Goal: Navigation & Orientation: Find specific page/section

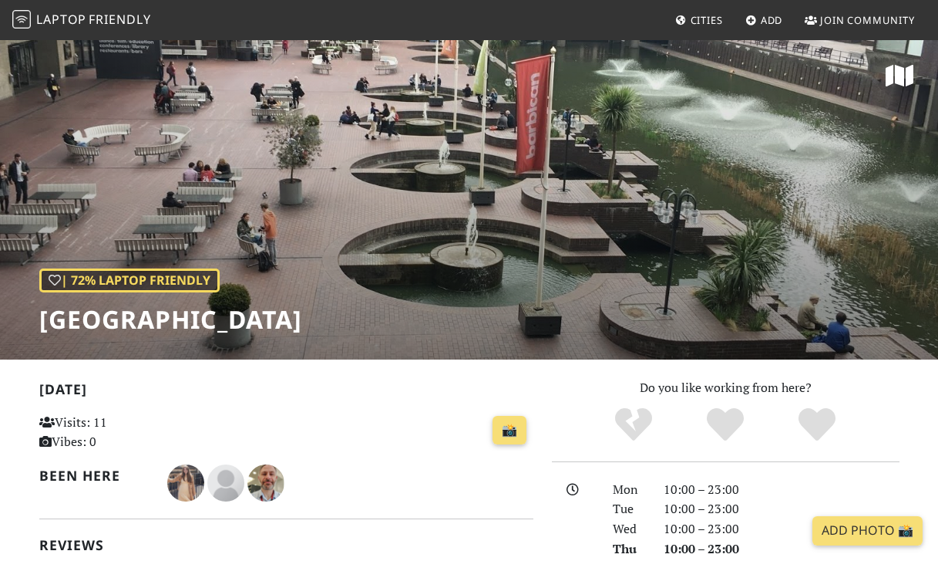
click at [117, 26] on span "Friendly" at bounding box center [120, 19] width 62 height 17
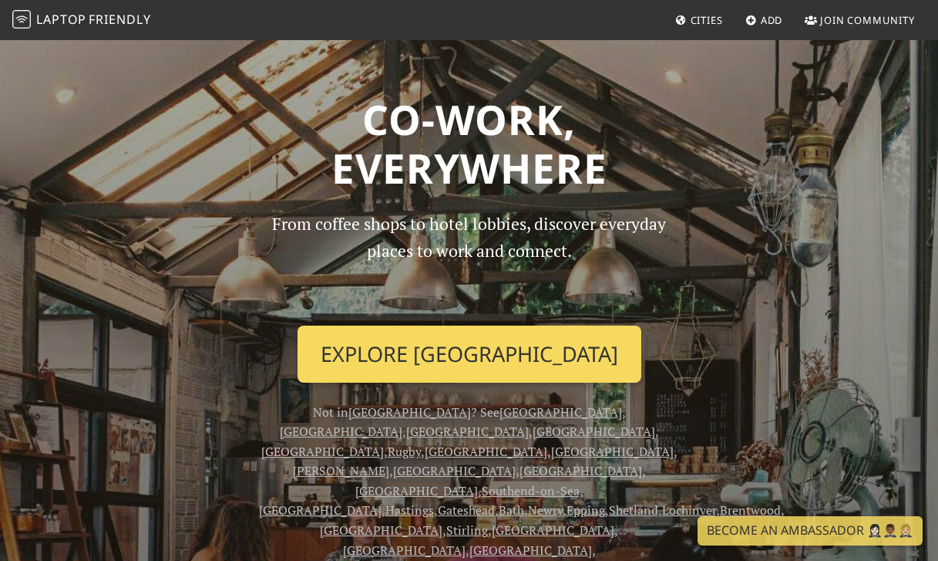
click at [458, 362] on link "Explore London" at bounding box center [470, 353] width 344 height 57
click at [473, 353] on link "Explore London" at bounding box center [470, 353] width 344 height 57
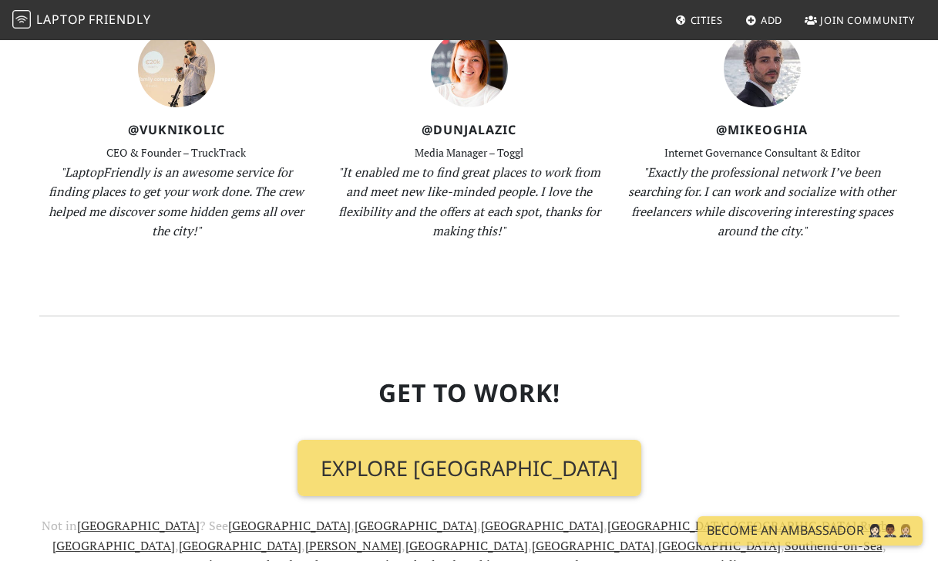
scroll to position [1927, 0]
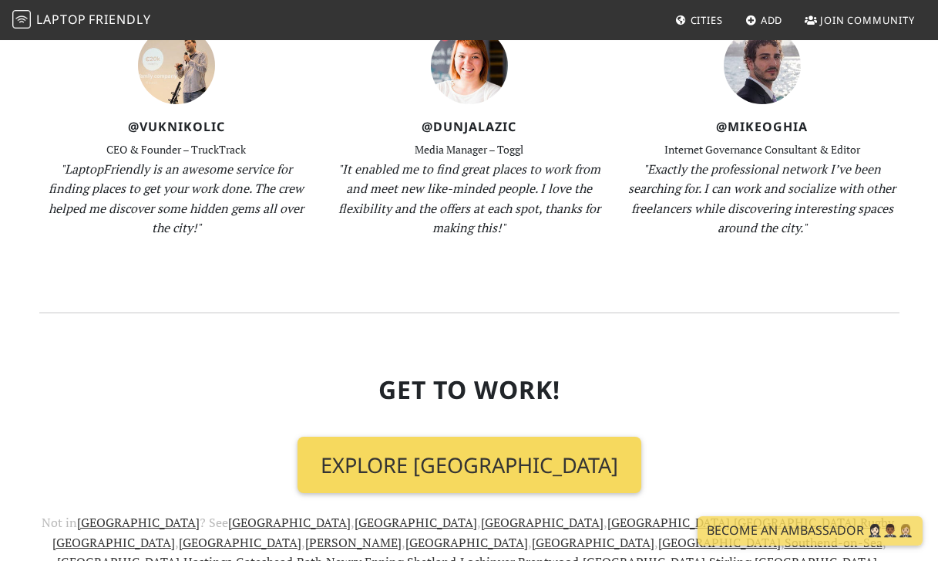
click at [444, 436] on link "Explore London" at bounding box center [470, 464] width 344 height 57
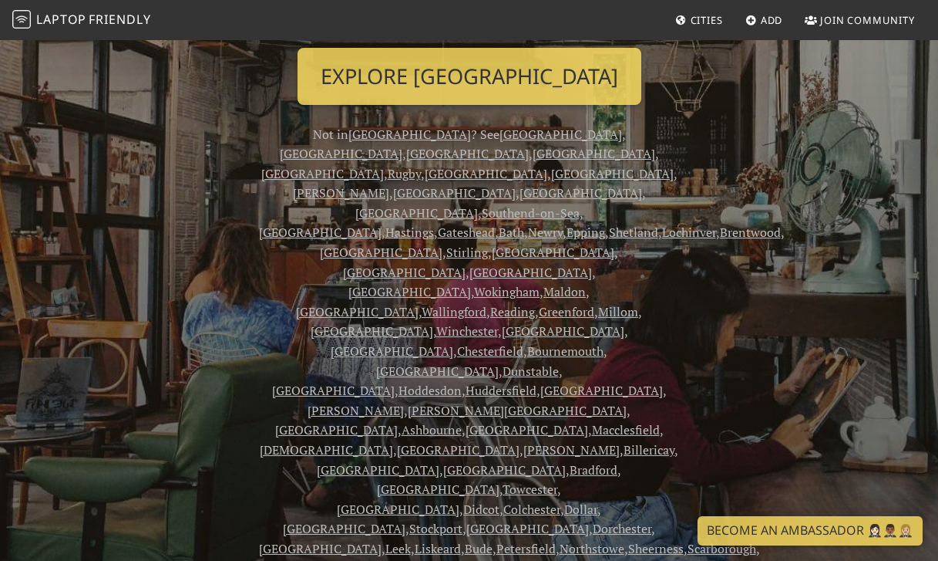
scroll to position [0, 0]
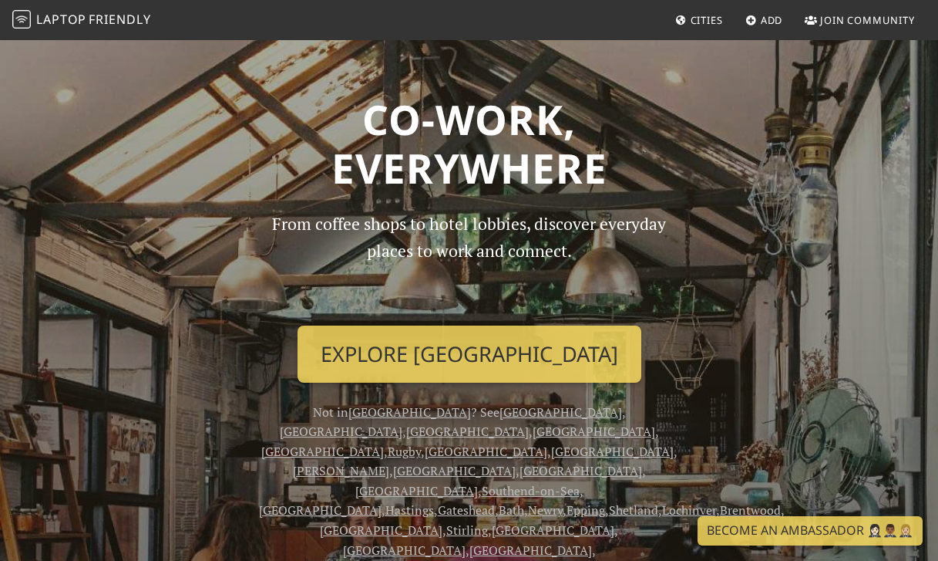
click at [695, 18] on span "Cities" at bounding box center [707, 20] width 32 height 14
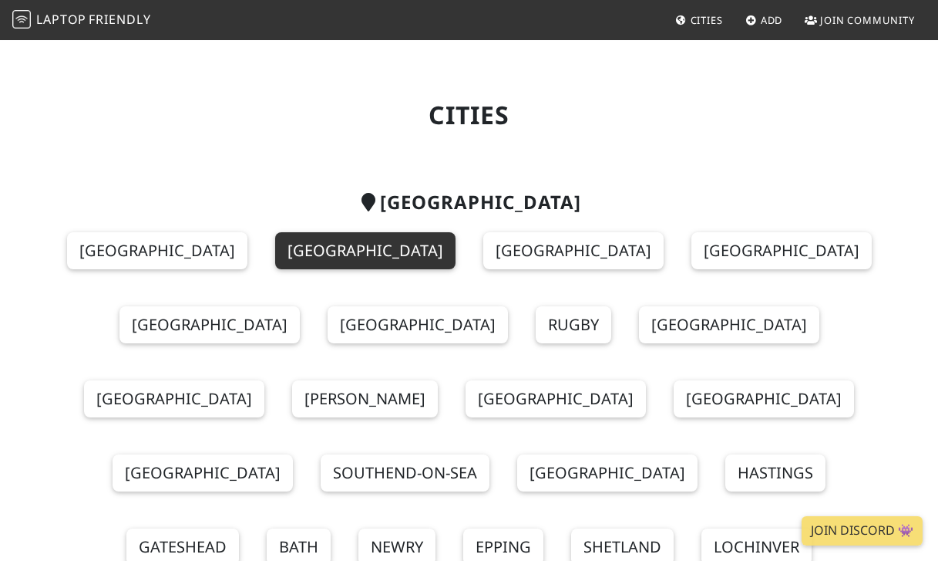
click at [311, 253] on link "[GEOGRAPHIC_DATA]" at bounding box center [365, 250] width 180 height 37
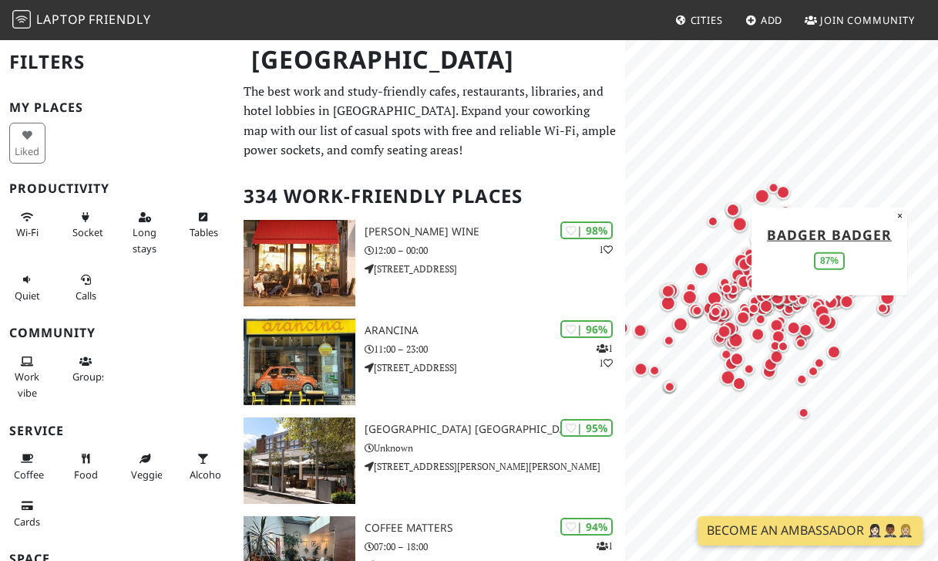
drag, startPoint x: 784, startPoint y: 324, endPoint x: 885, endPoint y: 346, distance: 103.4
click at [840, 333] on div "Map marker" at bounding box center [830, 322] width 22 height 22
